Goal: Task Accomplishment & Management: Use online tool/utility

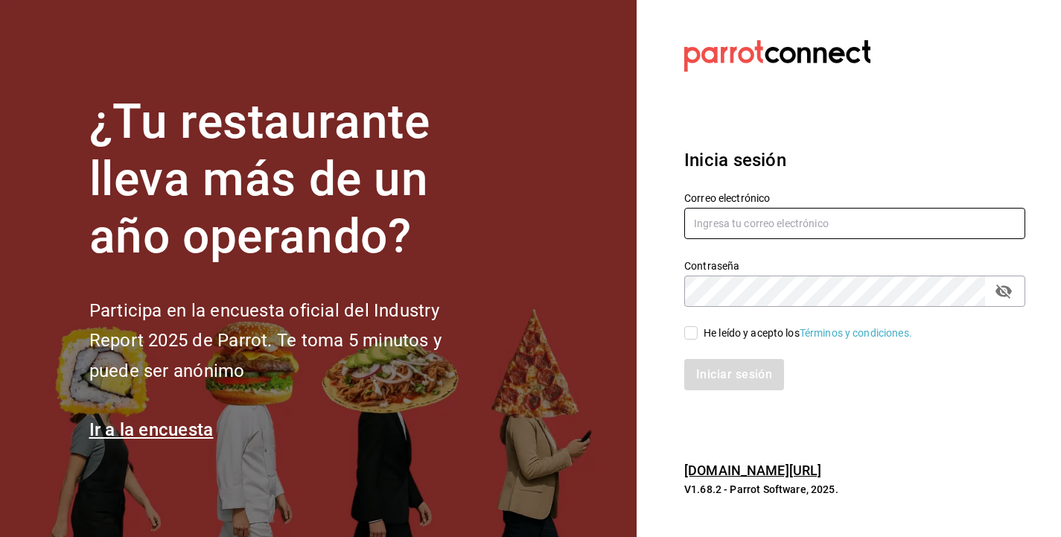
type input "[PERSON_NAME][EMAIL_ADDRESS][DOMAIN_NAME]"
click at [691, 327] on input "He leído y acepto los Términos y condiciones." at bounding box center [690, 332] width 13 height 13
checkbox input "true"
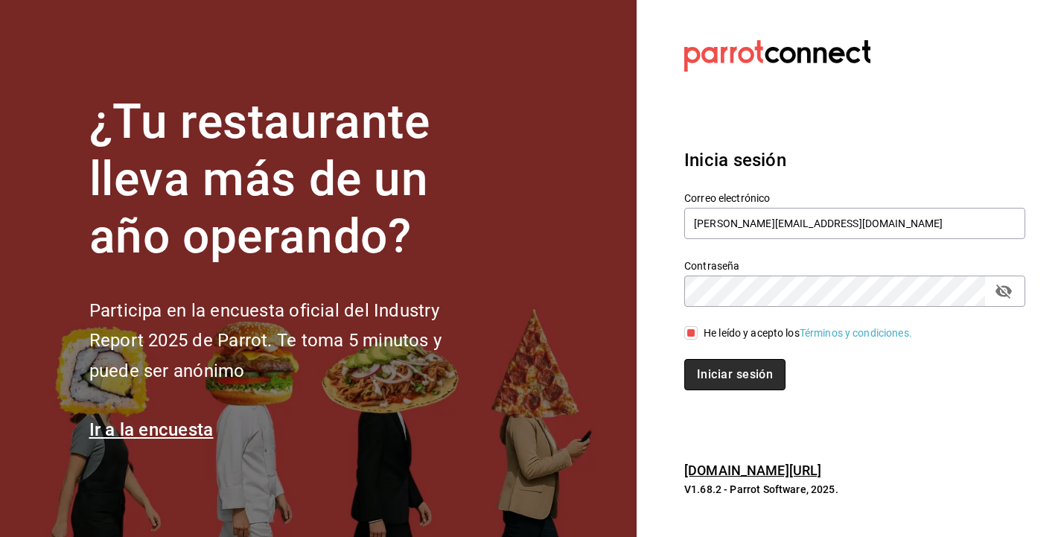
click at [742, 380] on button "Iniciar sesión" at bounding box center [734, 374] width 101 height 31
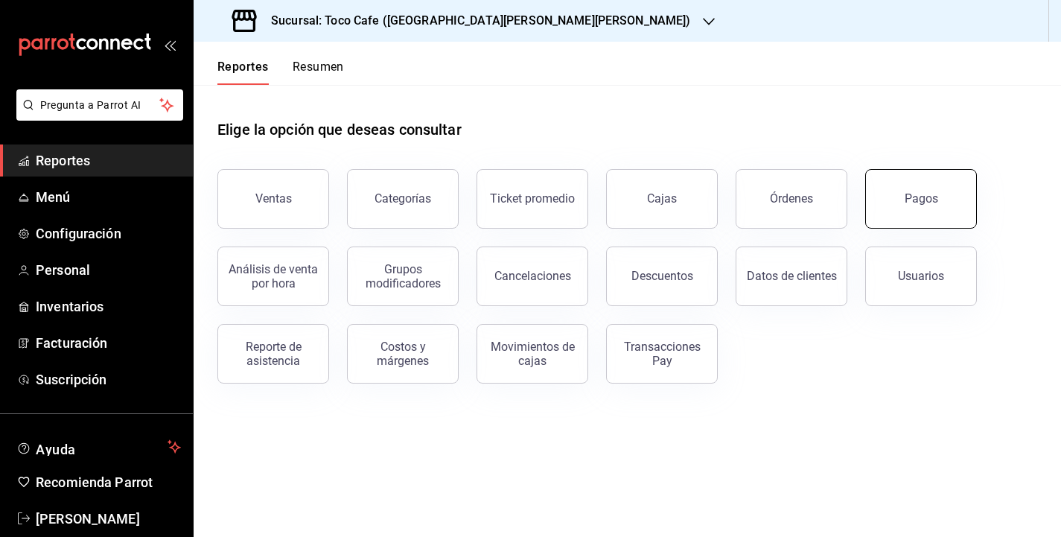
click at [884, 200] on button "Pagos" at bounding box center [921, 199] width 112 height 60
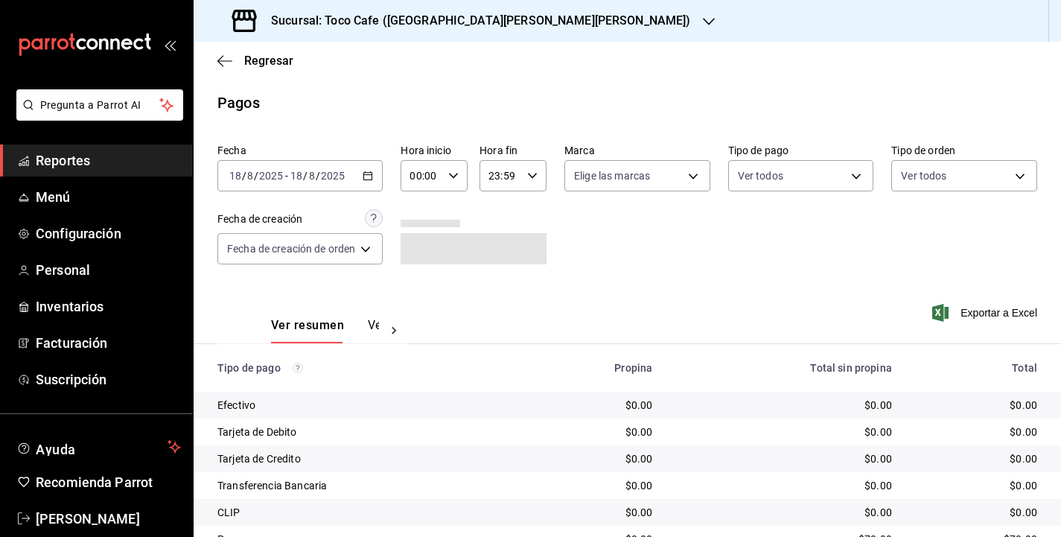
click at [313, 176] on input "8" at bounding box center [311, 176] width 7 height 12
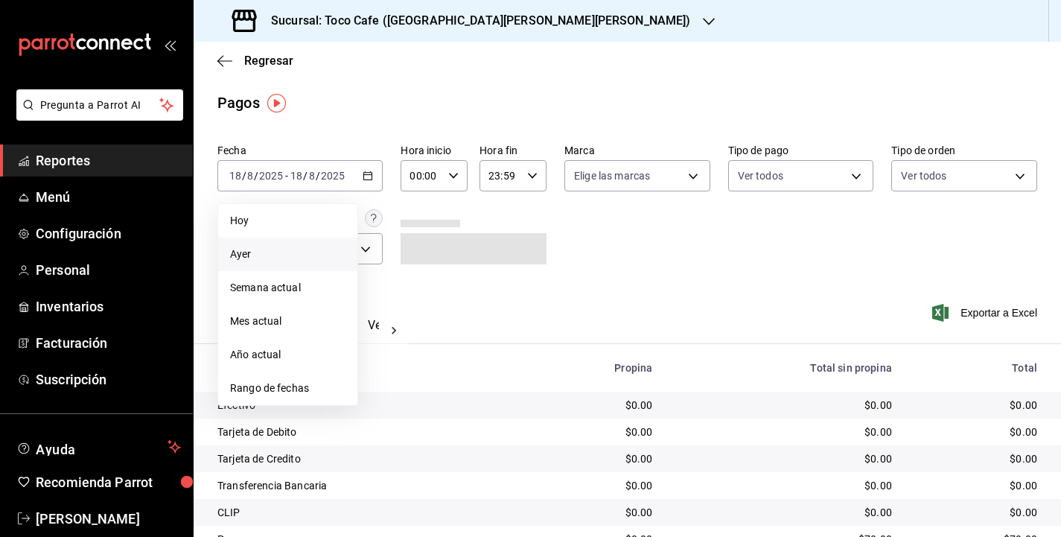
click at [276, 257] on span "Ayer" at bounding box center [287, 254] width 115 height 16
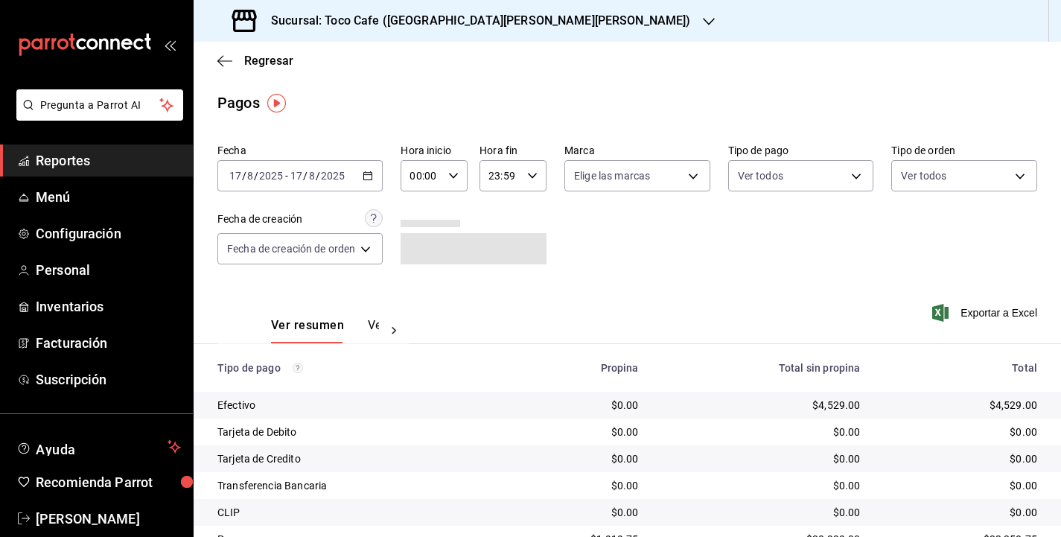
click at [664, 276] on div "Fecha 2025-08-17 17 / 8 / 2025 - 2025-08-17 17 / 8 / 2025 Hora inicio 00:00 Hor…" at bounding box center [626, 210] width 819 height 144
click at [348, 179] on div "2025-08-17 17 / 8 / 2025 - 2025-08-17 17 / 8 / 2025" at bounding box center [299, 175] width 165 height 31
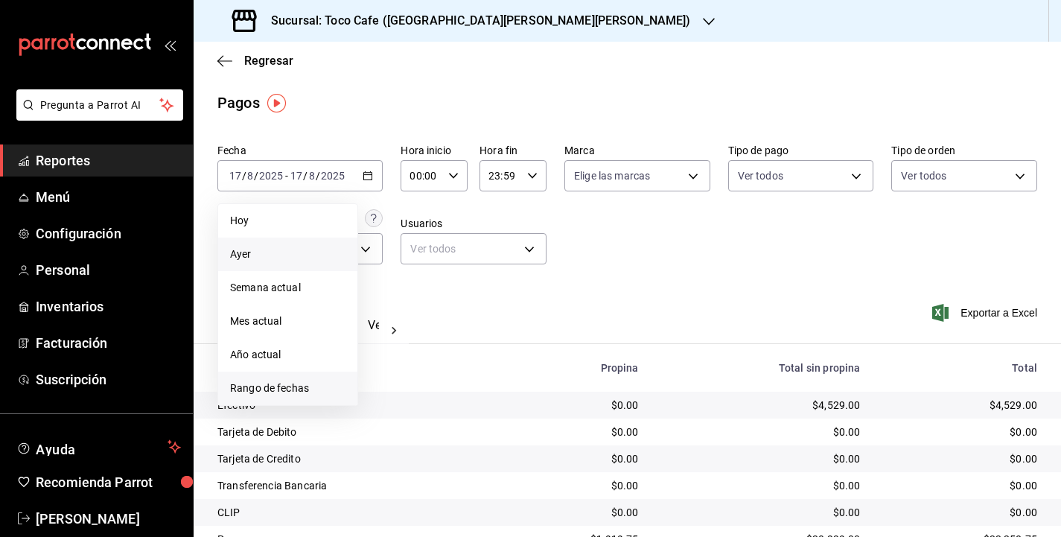
click at [313, 392] on span "Rango de fechas" at bounding box center [287, 388] width 115 height 16
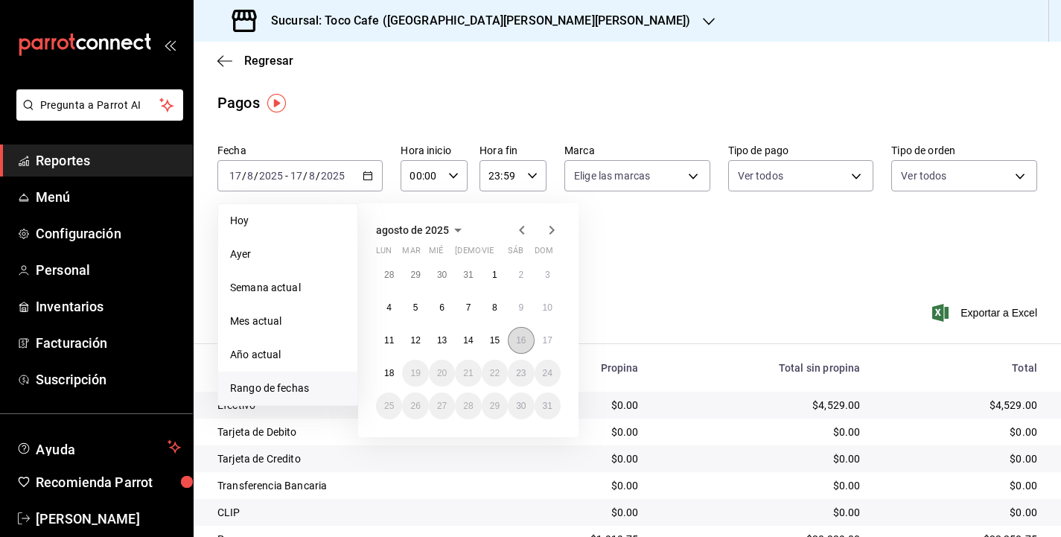
click at [519, 342] on abbr "16" at bounding box center [521, 340] width 10 height 10
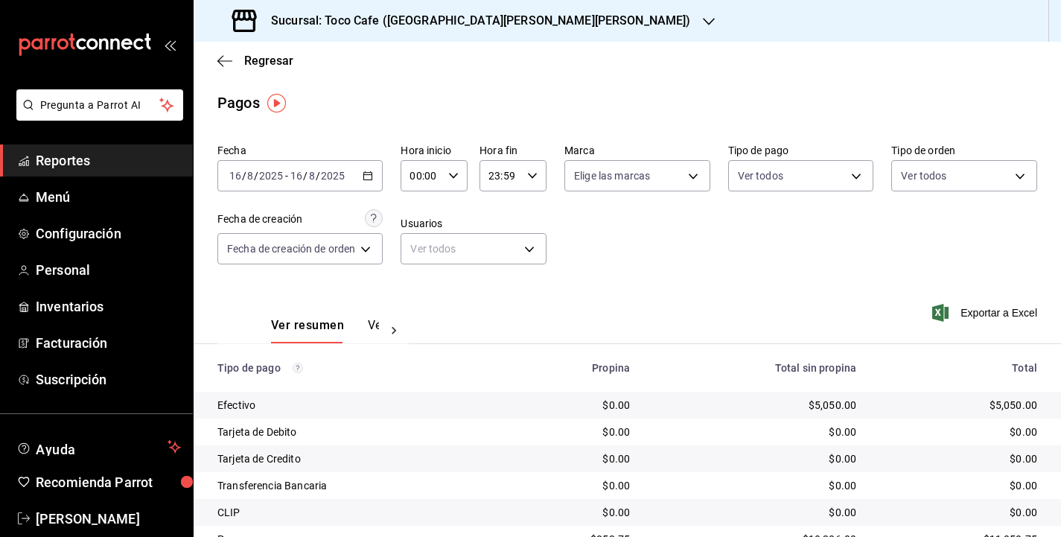
click at [770, 306] on div "Ver resumen Ver pagos Exportar a Excel" at bounding box center [627, 321] width 867 height 79
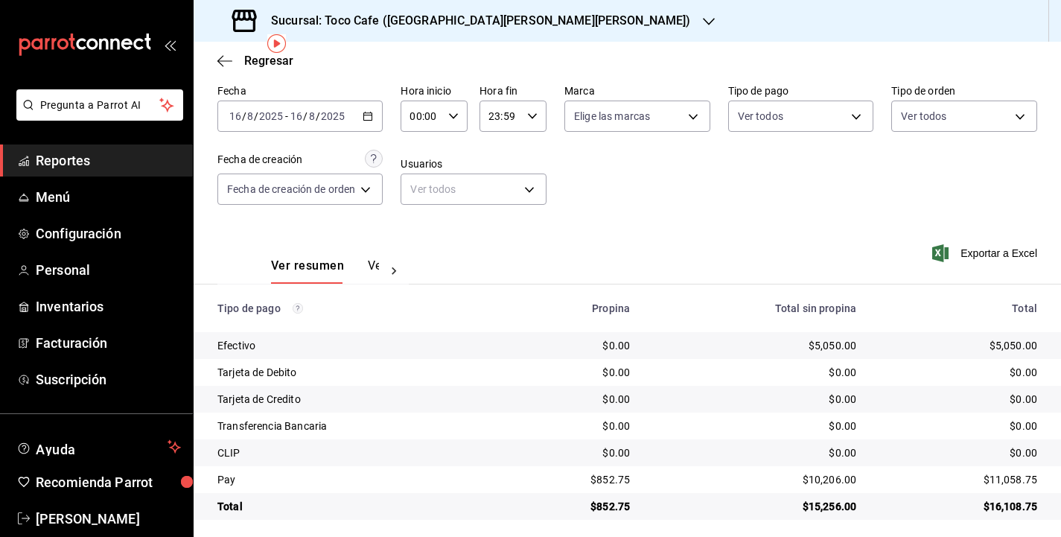
scroll to position [66, 0]
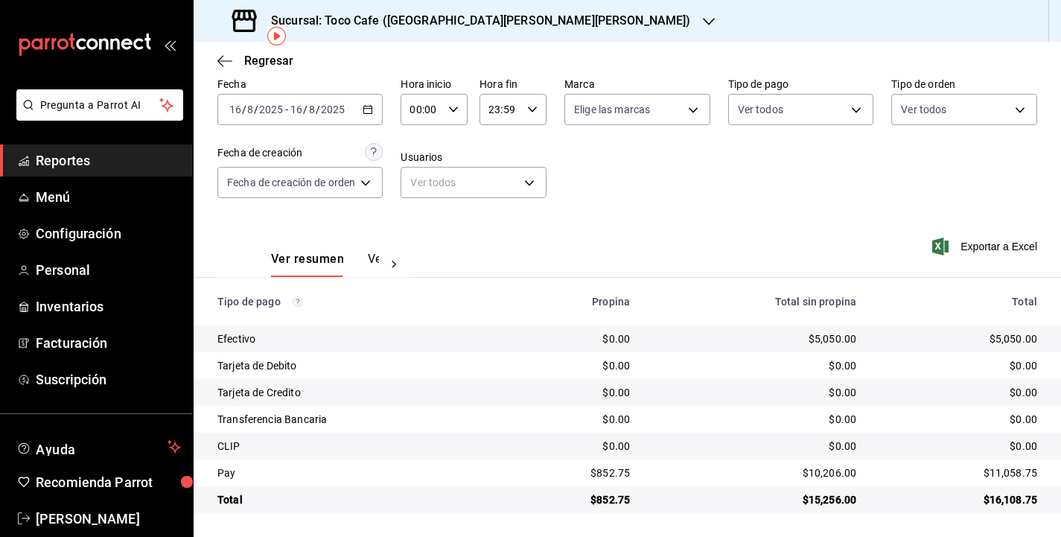
click at [320, 115] on input "2025" at bounding box center [332, 109] width 25 height 12
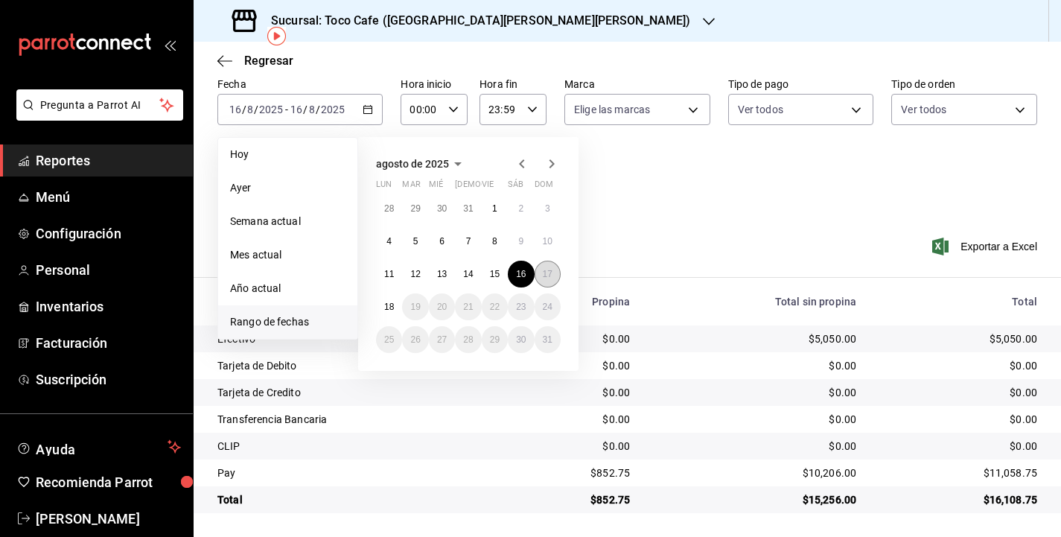
click at [549, 271] on abbr "17" at bounding box center [548, 274] width 10 height 10
click at [289, 187] on span "Ayer" at bounding box center [287, 188] width 115 height 16
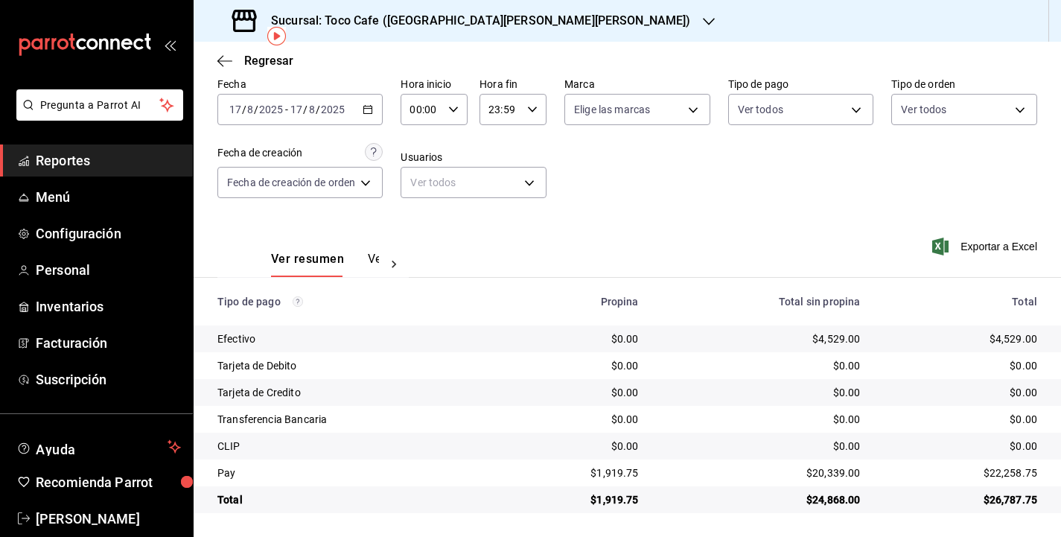
click at [354, 113] on div "2025-08-17 17 / 8 / 2025 - 2025-08-17 17 / 8 / 2025" at bounding box center [299, 109] width 165 height 31
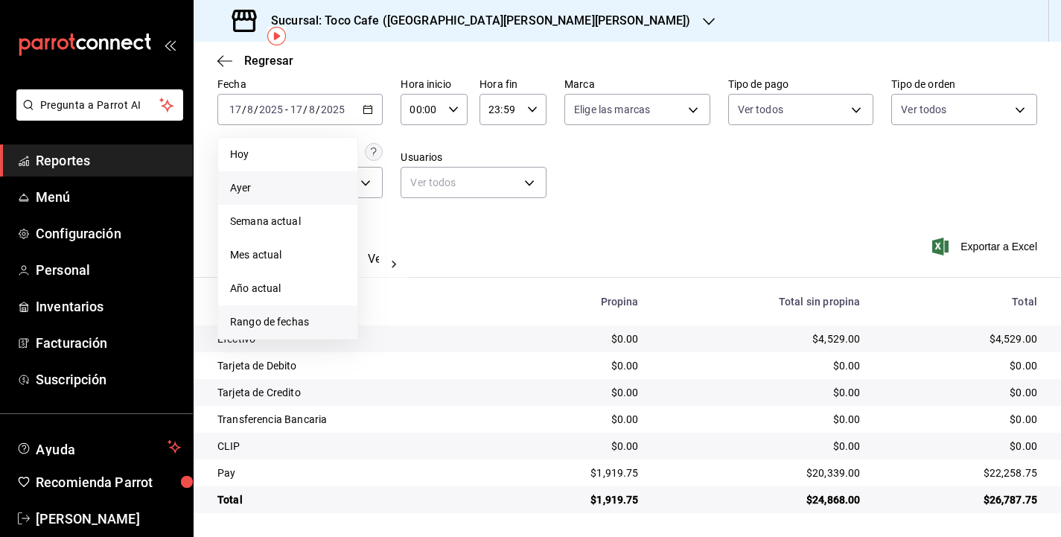
click at [294, 327] on span "Rango de fechas" at bounding box center [287, 322] width 115 height 16
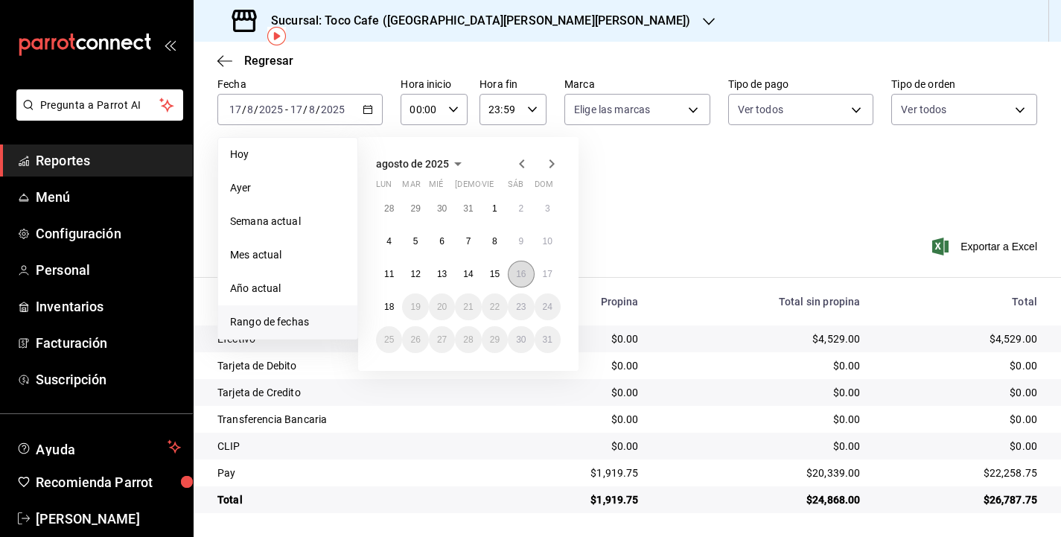
click at [526, 273] on button "16" at bounding box center [521, 273] width 26 height 27
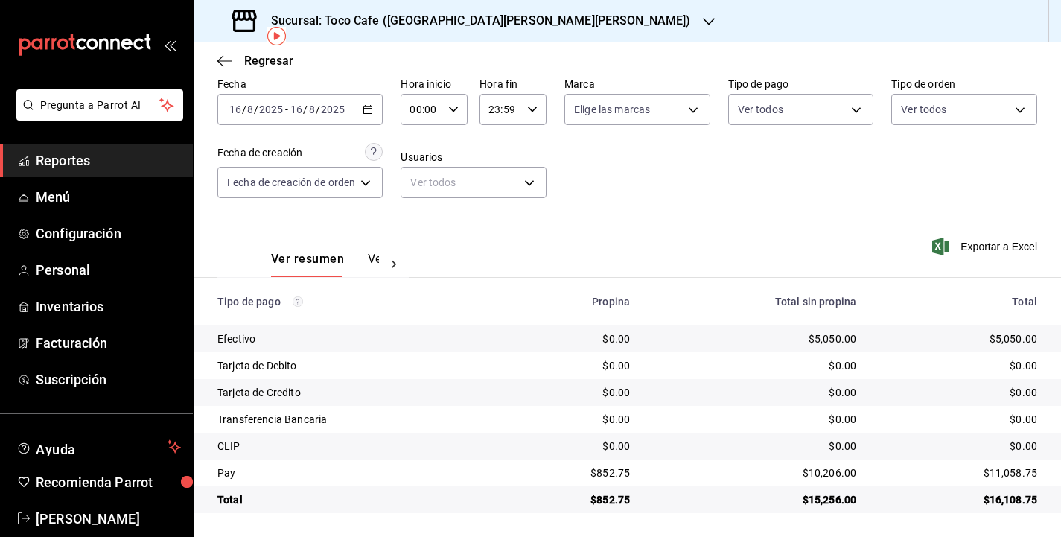
click at [625, 232] on div "Ver resumen Ver pagos Exportar a Excel" at bounding box center [627, 255] width 867 height 79
click at [444, 255] on div "Ver resumen Ver pagos Exportar a Excel" at bounding box center [627, 255] width 867 height 79
click at [427, 231] on div "Ver resumen Ver pagos Exportar a Excel" at bounding box center [627, 255] width 867 height 79
